Goal: Information Seeking & Learning: Learn about a topic

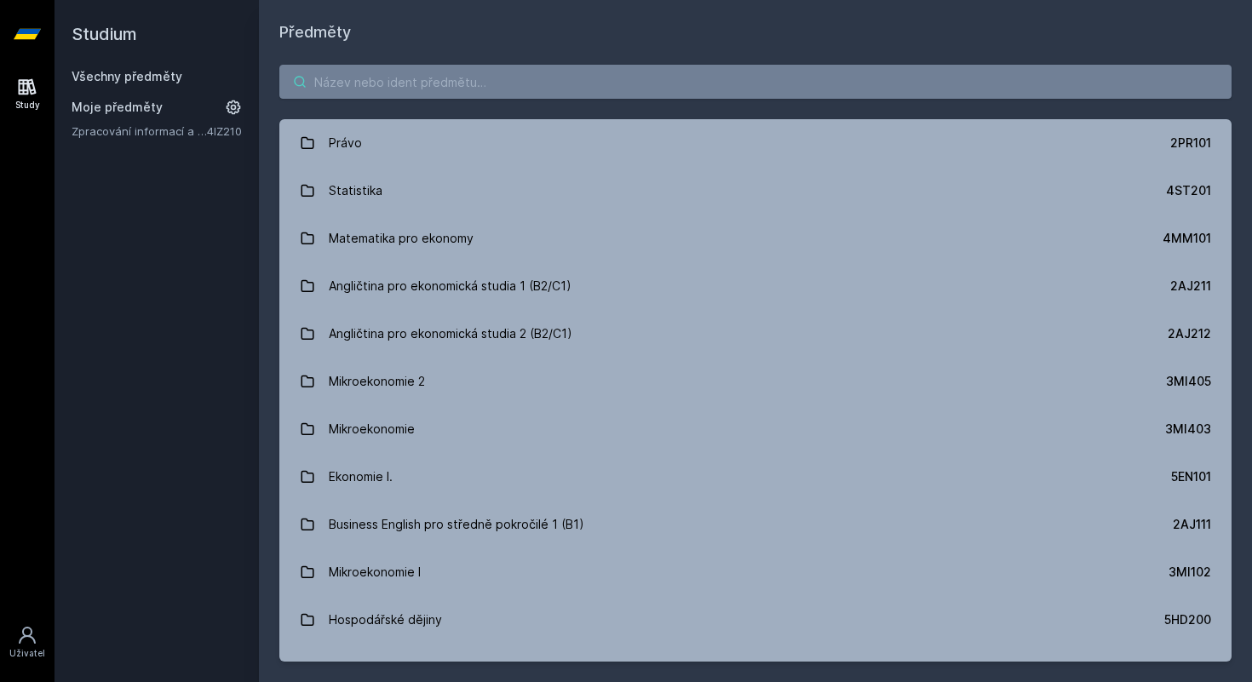
click at [452, 98] on input "search" at bounding box center [755, 82] width 952 height 34
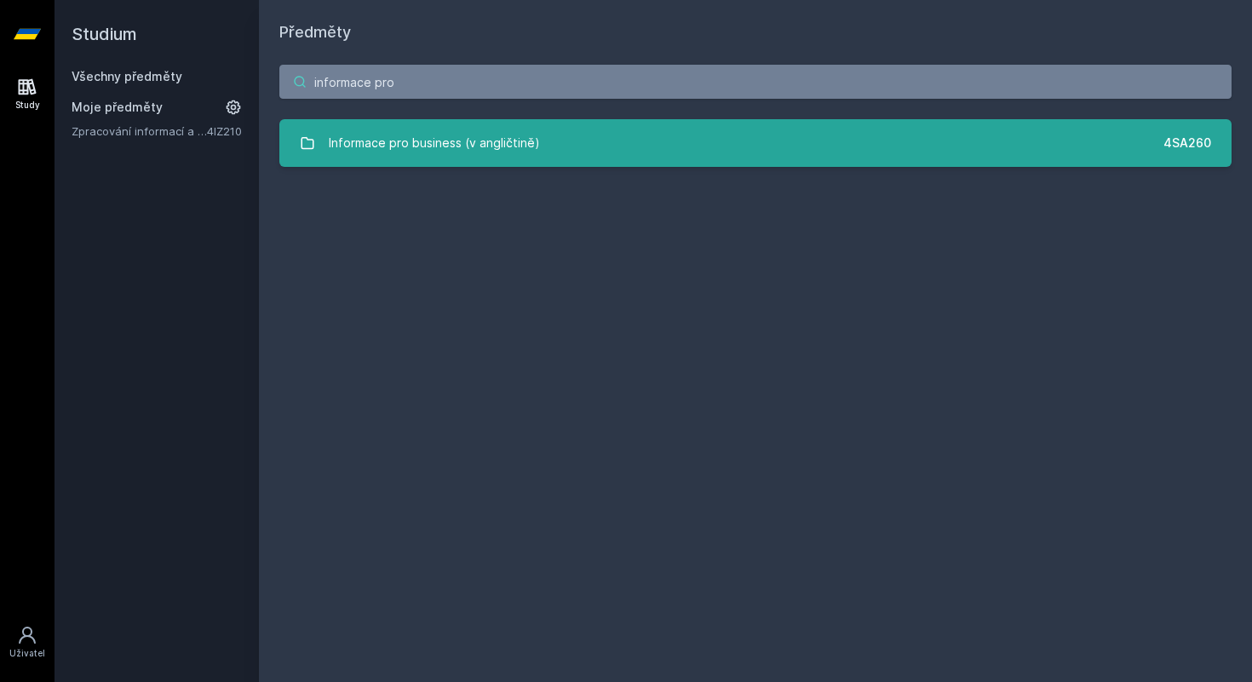
type input "informace pro"
click at [494, 148] on div "Informace pro business (v angličtině)" at bounding box center [434, 143] width 211 height 34
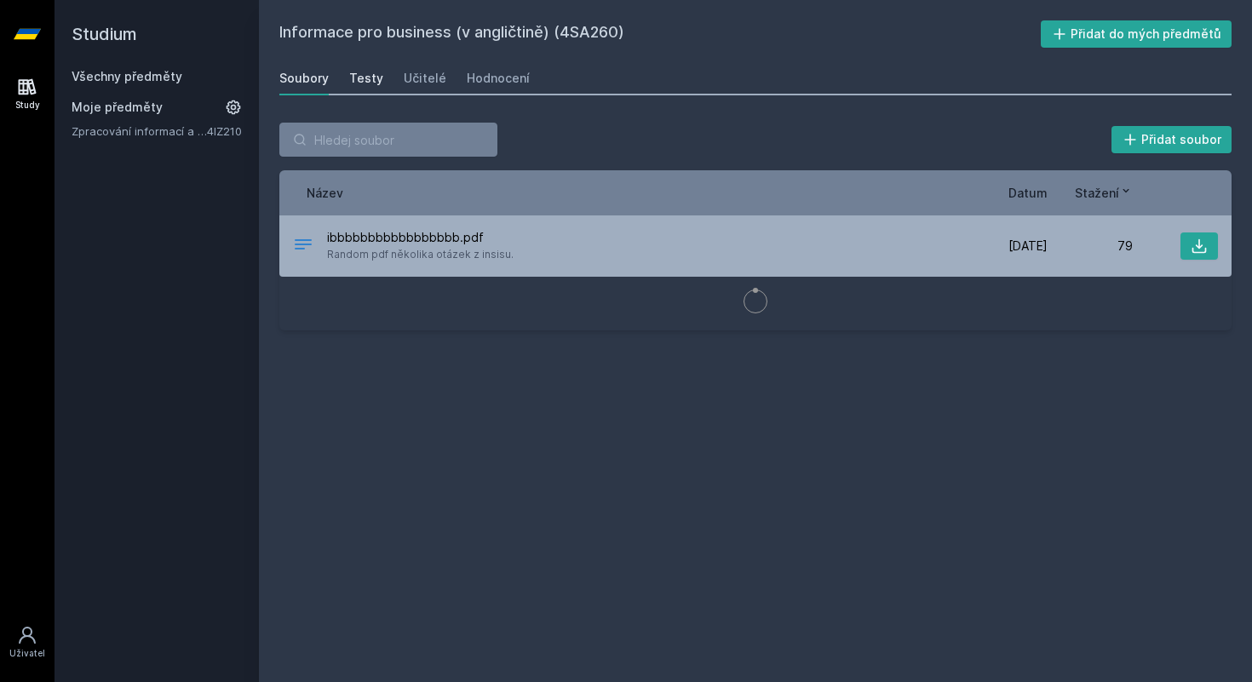
click at [352, 78] on div "Testy" at bounding box center [366, 78] width 34 height 17
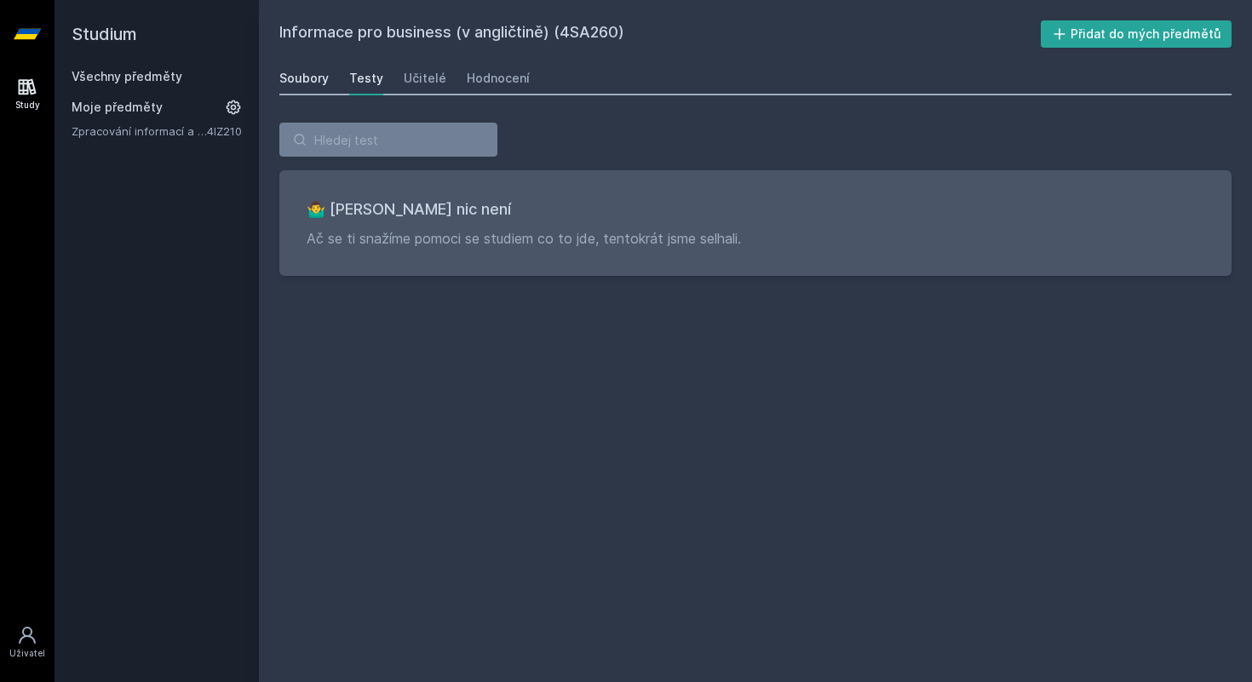
click at [313, 75] on div "Soubory" at bounding box center [303, 78] width 49 height 17
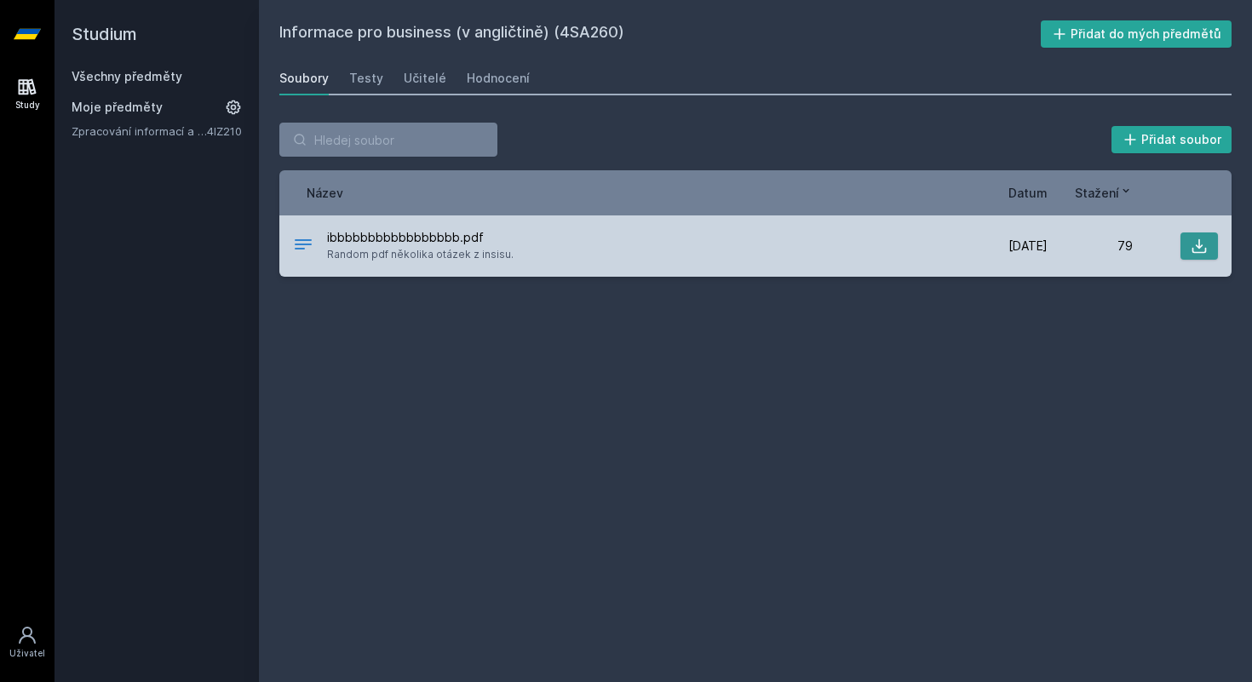
click at [1197, 245] on icon at bounding box center [1199, 246] width 17 height 17
